Goal: Transaction & Acquisition: Purchase product/service

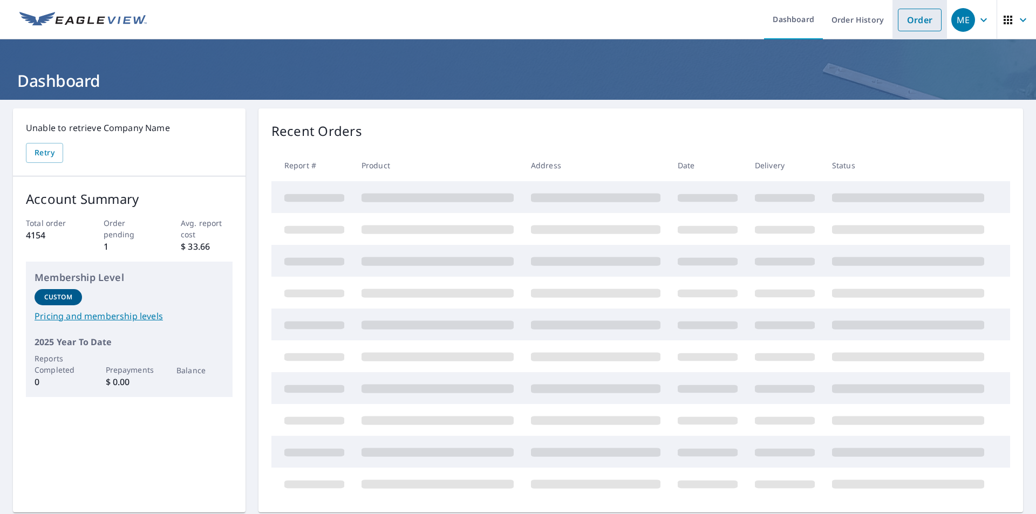
click at [906, 19] on link "Order" at bounding box center [920, 20] width 44 height 23
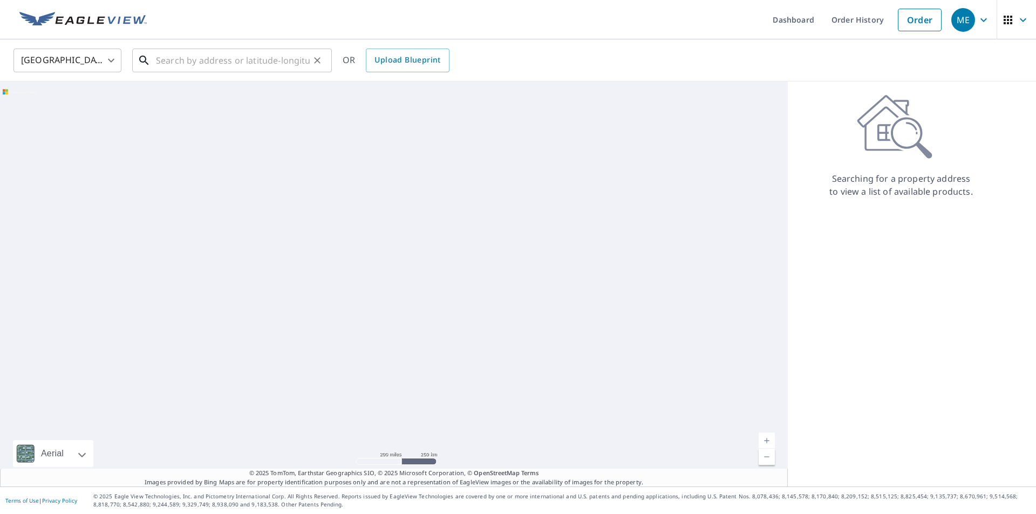
click at [185, 65] on input "text" at bounding box center [233, 60] width 154 height 30
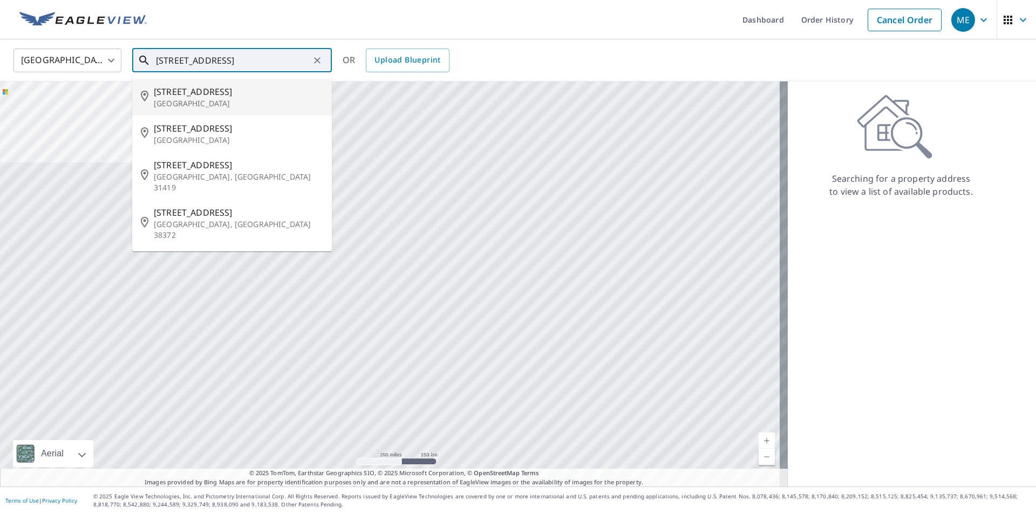
click at [213, 93] on span "[STREET_ADDRESS]" at bounding box center [238, 91] width 169 height 13
type input "[STREET_ADDRESS]"
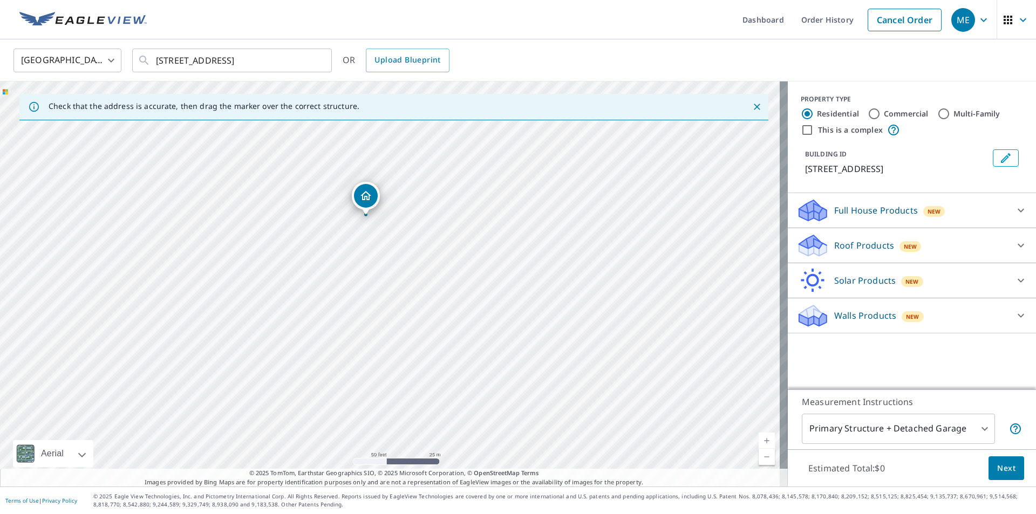
click at [845, 245] on p "Roof Products" at bounding box center [864, 245] width 60 height 13
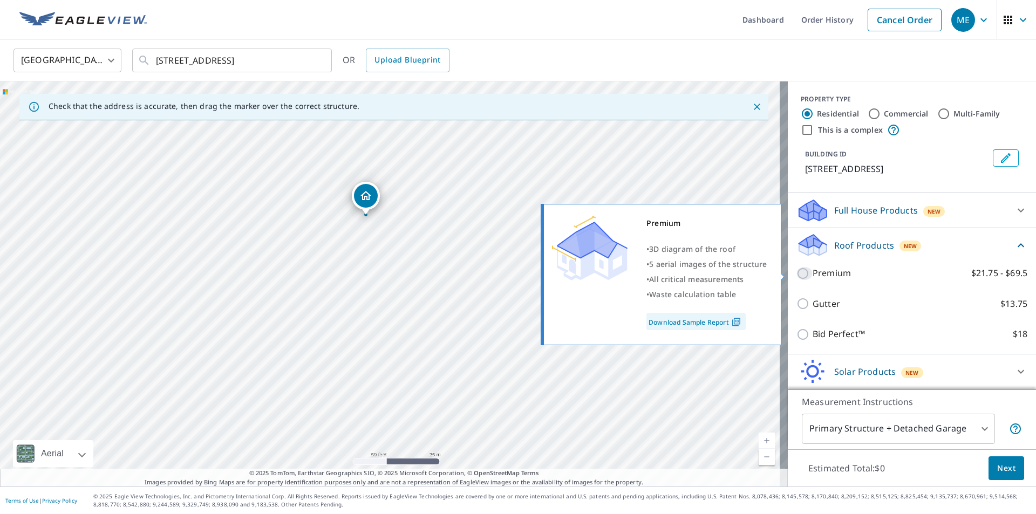
click at [796, 272] on input "Premium $21.75 - $69.5" at bounding box center [804, 273] width 16 height 13
checkbox input "true"
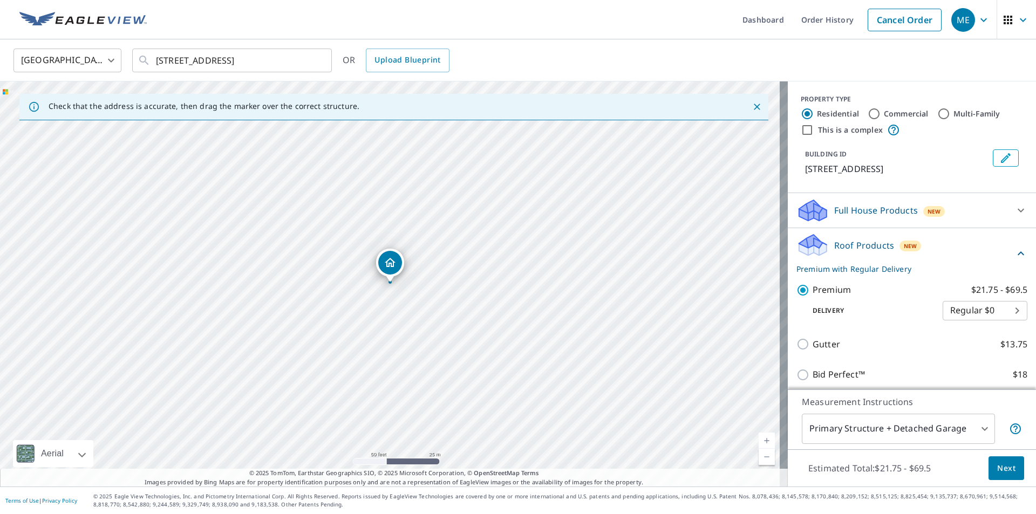
click at [1003, 469] on span "Next" at bounding box center [1006, 468] width 18 height 13
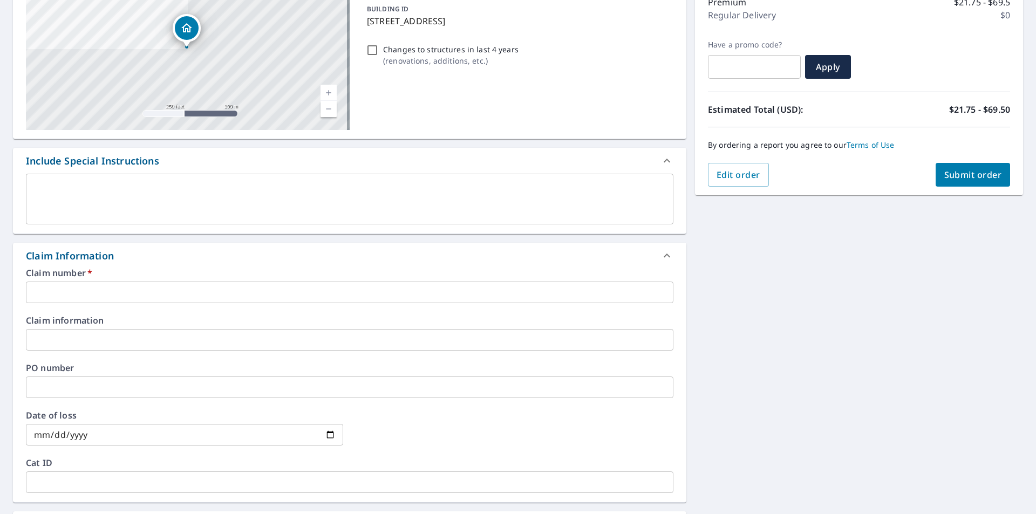
scroll to position [162, 0]
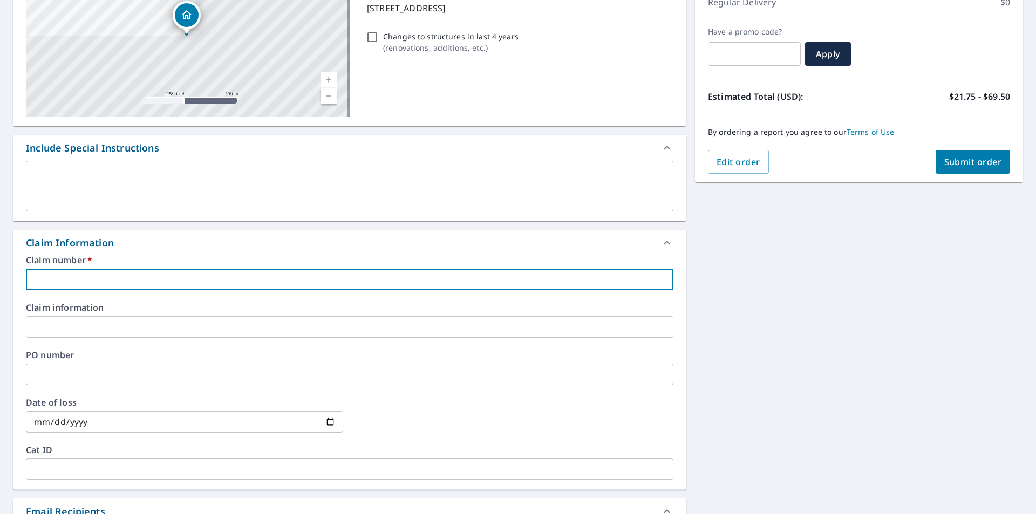
click at [54, 275] on input "text" at bounding box center [349, 280] width 647 height 22
paste input "11435541"
type input "11435541"
checkbox input "true"
type input "11435541"
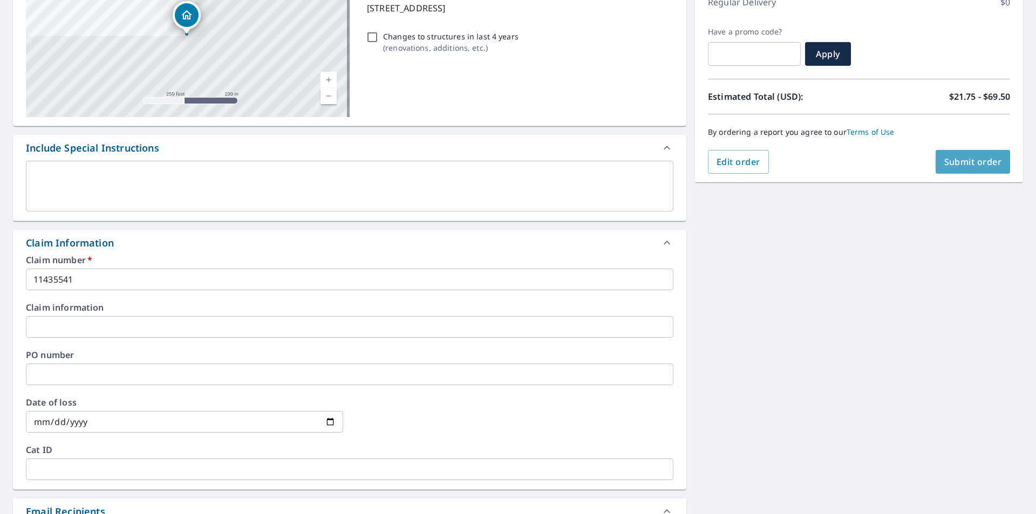
click at [971, 162] on span "Submit order" at bounding box center [973, 162] width 58 height 12
checkbox input "true"
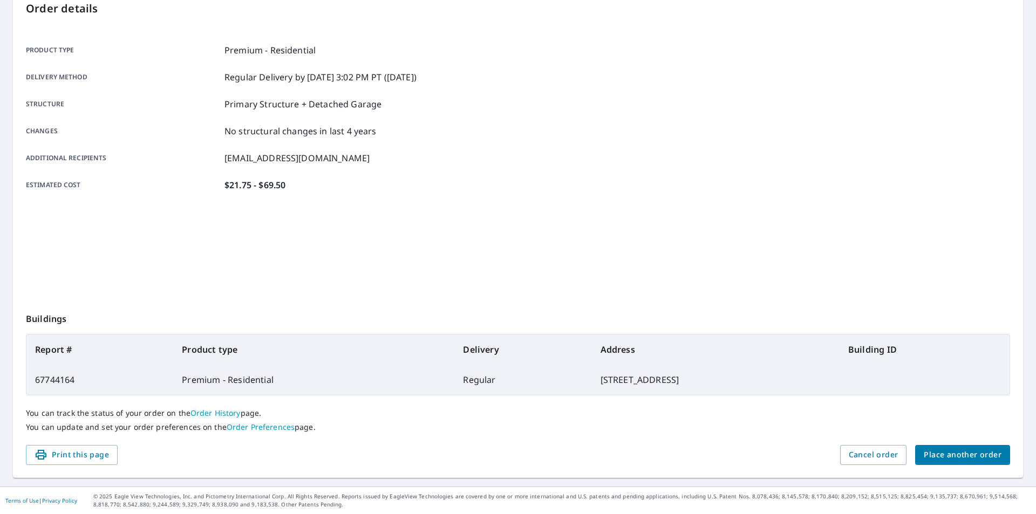
scroll to position [121, 0]
